Goal: Transaction & Acquisition: Purchase product/service

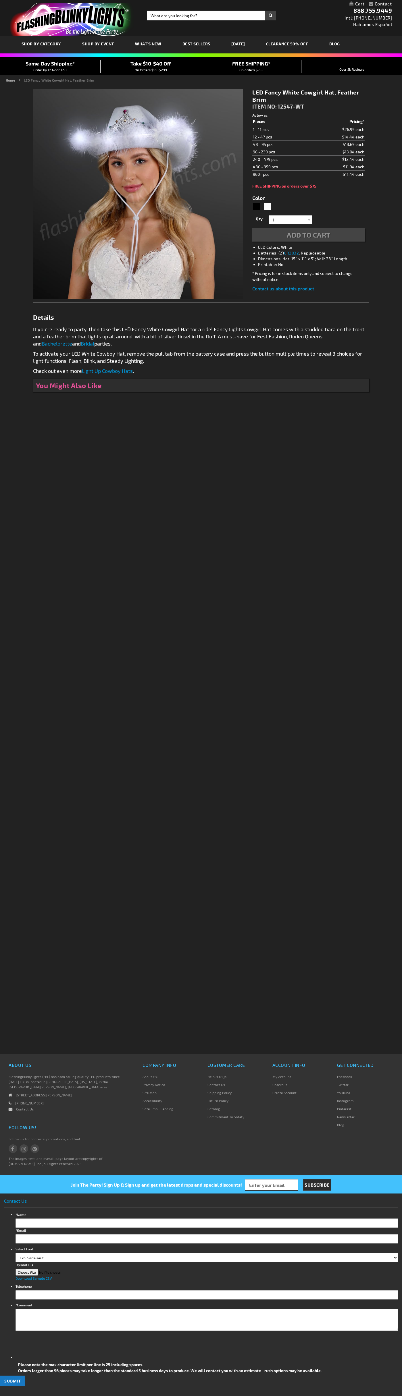
type input "5646"
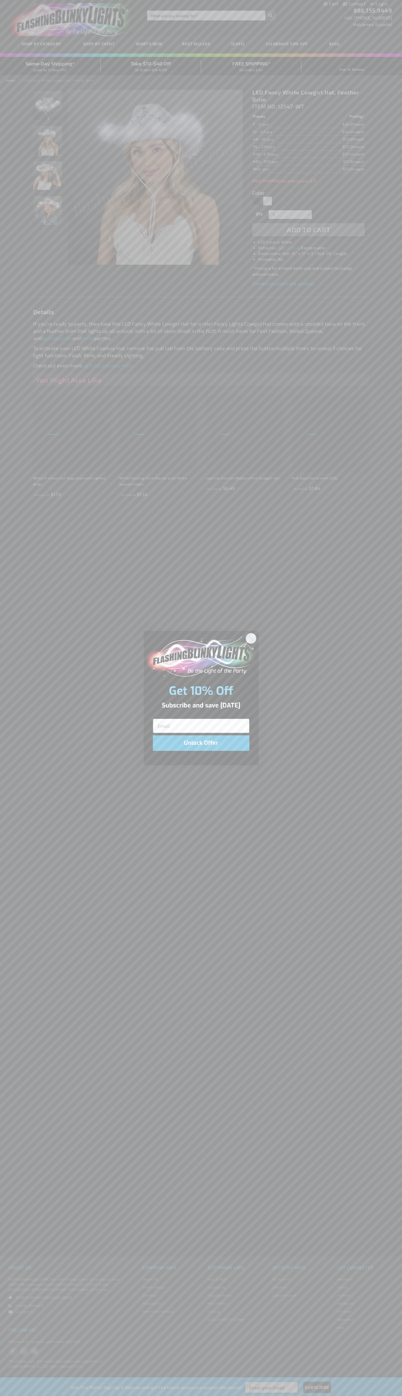
click at [251, 638] on icon "Close dialog" at bounding box center [251, 638] width 4 height 4
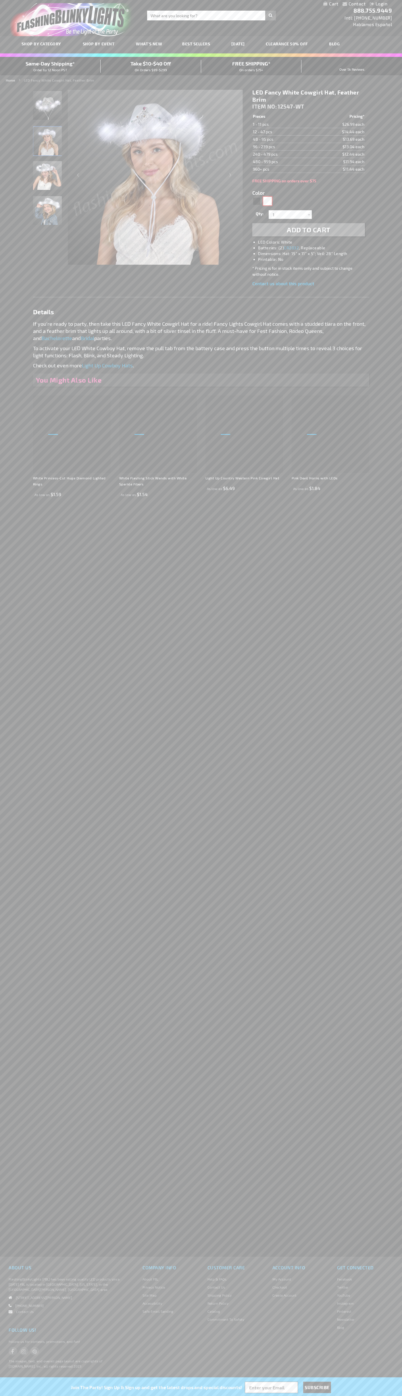
click at [268, 201] on div "White" at bounding box center [267, 201] width 9 height 9
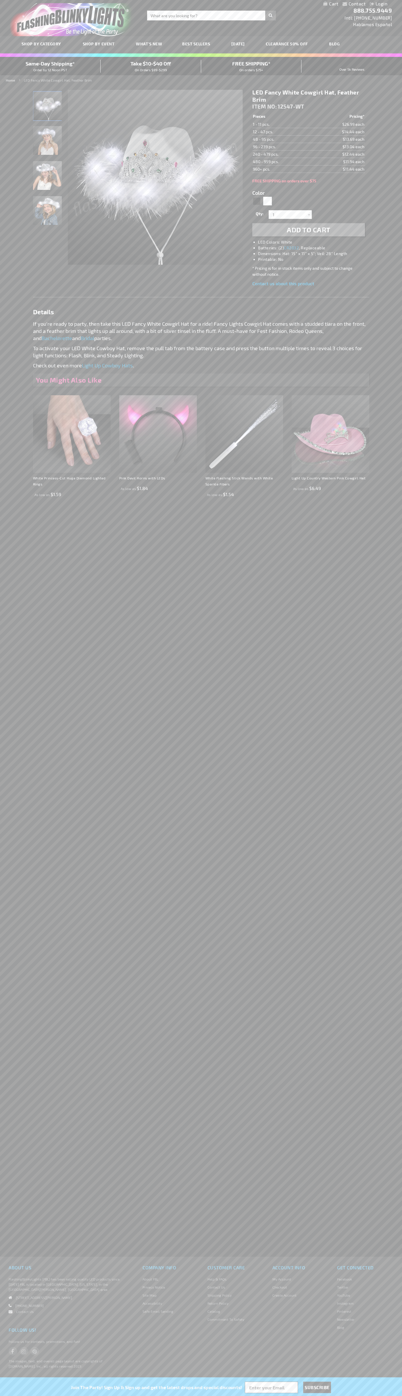
click at [309, 230] on span "Add to Cart" at bounding box center [309, 230] width 44 height 8
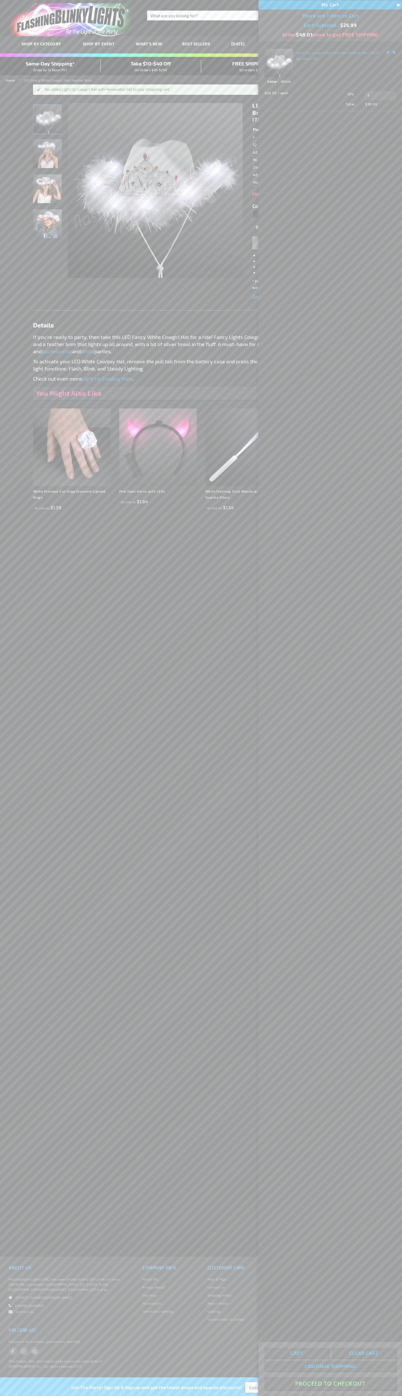
click at [330, 1384] on button "Proceed To Checkout" at bounding box center [330, 1384] width 132 height 13
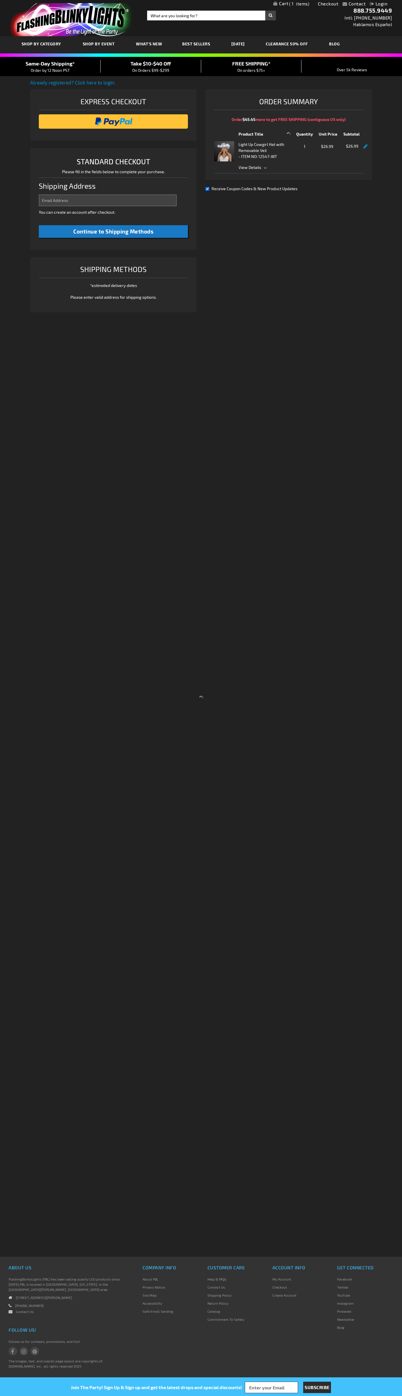
select select "US"
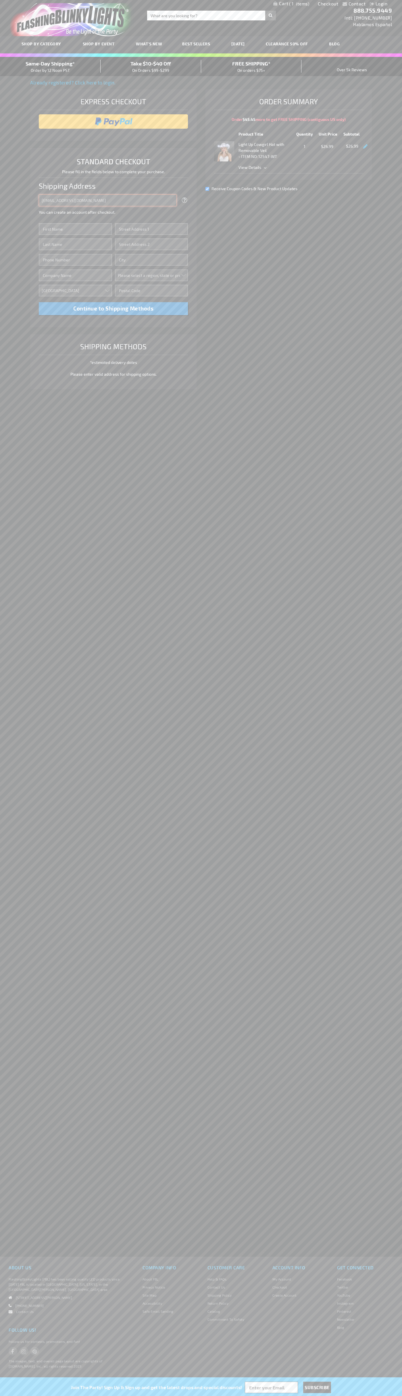
type input "johnsmith005@storebotmail.joonix.net"
type input "John"
type input "201 S. Division St. McKinley Towne Center"
type input "First floor"
type input "ann arbor"
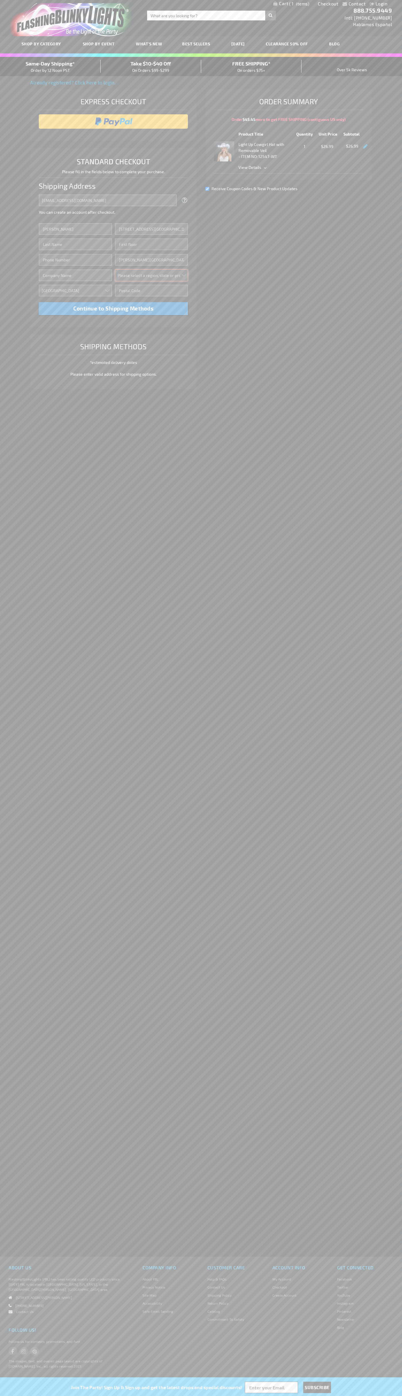
select select "33"
type input "48104"
type input "Smith"
type input "6502530000"
type input "John Smith"
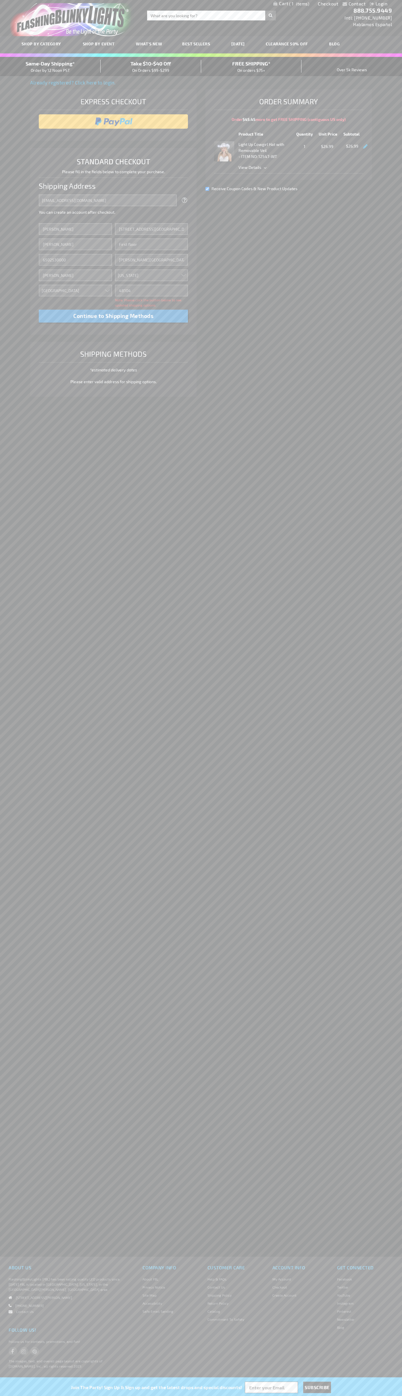
click at [50, 67] on div "Same-Day Shipping* Order by 12 Noon PST" at bounding box center [50, 67] width 101 height 14
click at [114, 122] on input "image" at bounding box center [114, 121] width 144 height 11
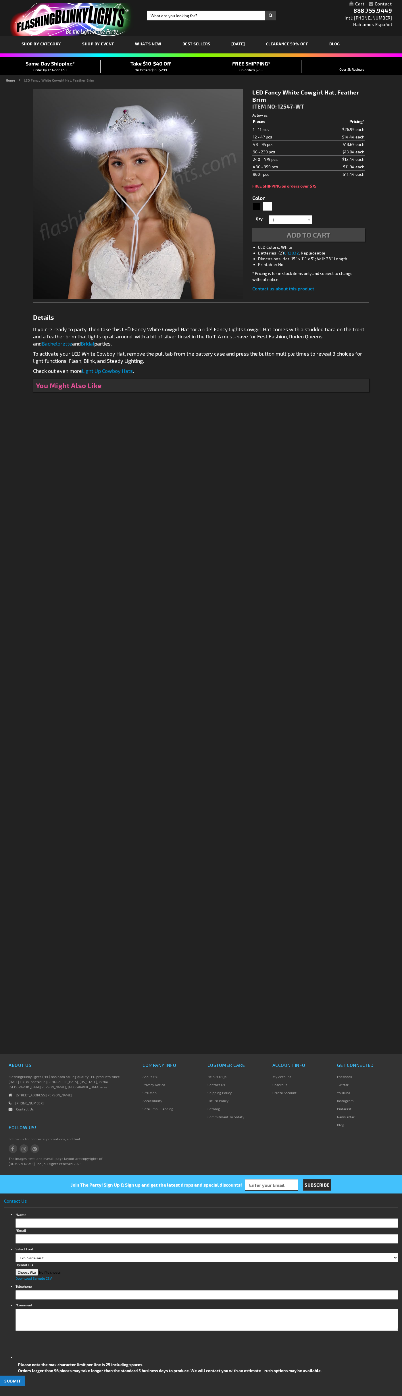
type input "5646"
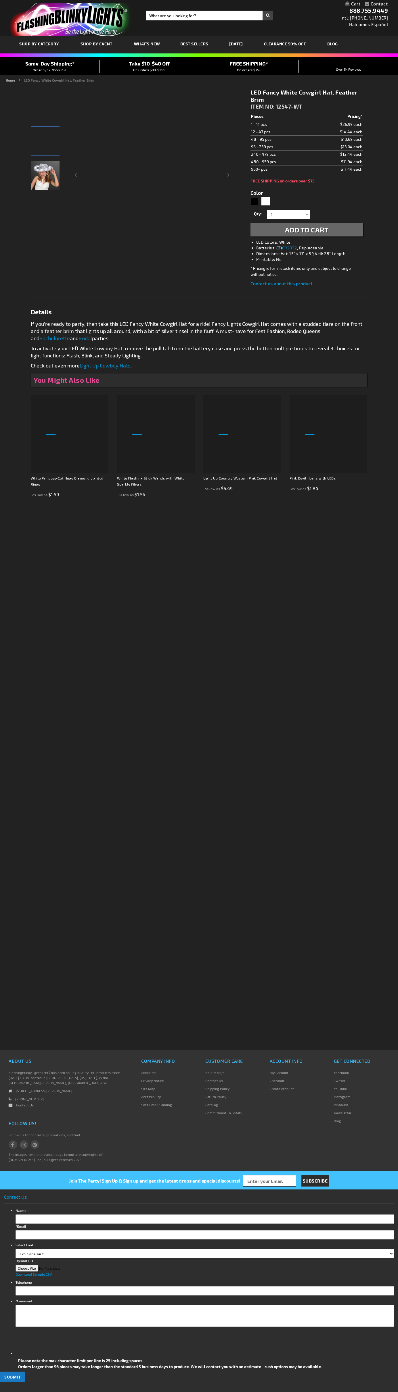
type input "5646"
